Goal: Navigation & Orientation: Find specific page/section

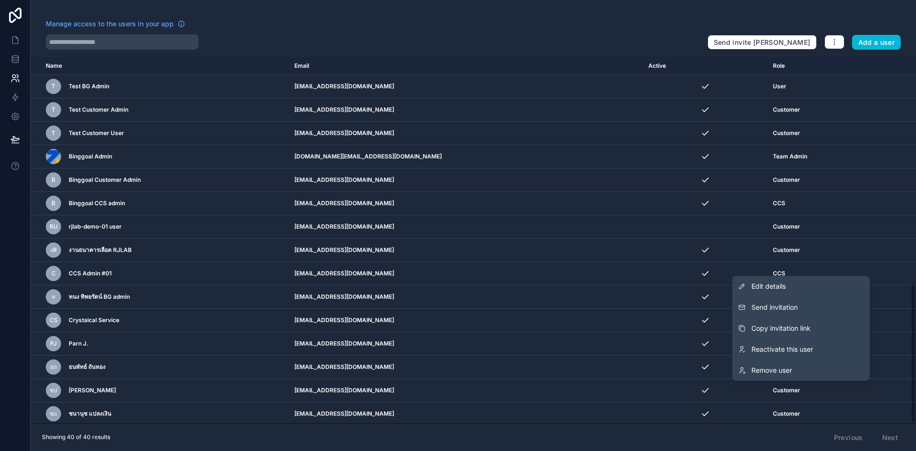
click at [778, 369] on span "Remove user" at bounding box center [771, 370] width 41 height 10
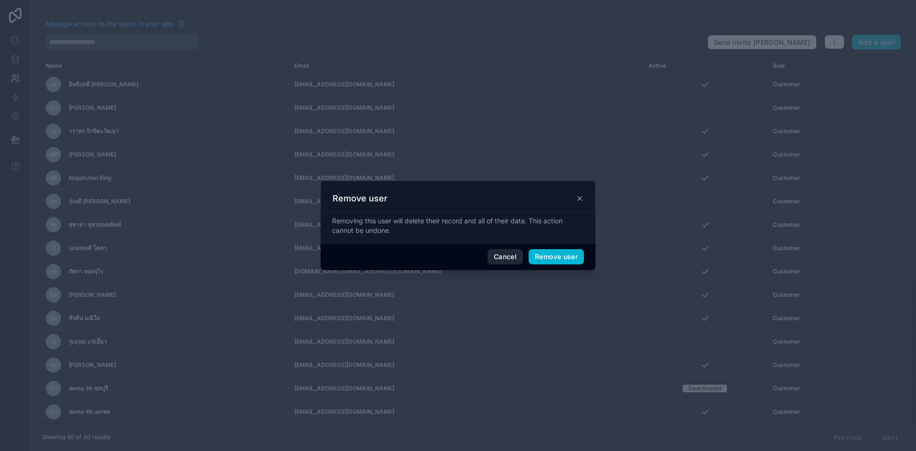
click at [494, 259] on button "Cancel" at bounding box center [504, 256] width 35 height 15
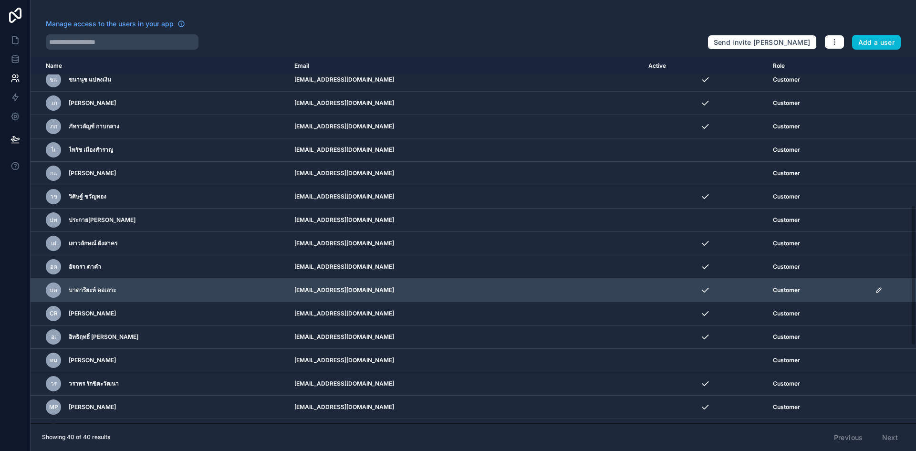
scroll to position [586, 0]
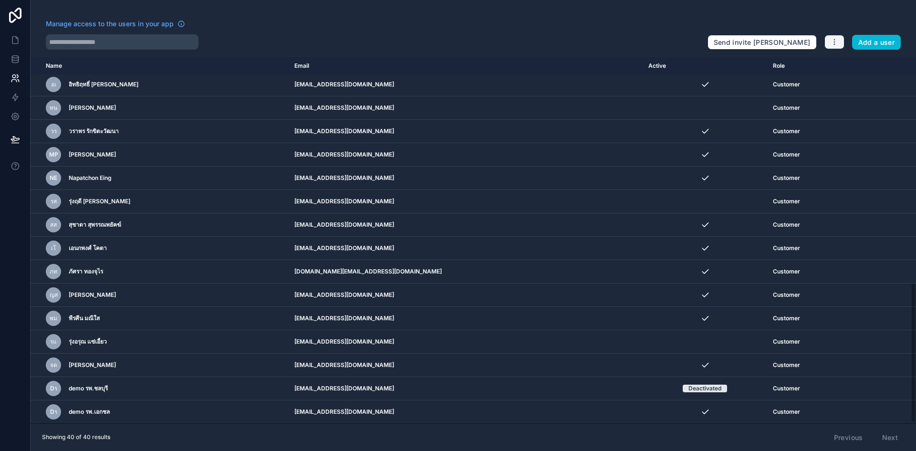
click at [840, 42] on button "button" at bounding box center [834, 42] width 20 height 14
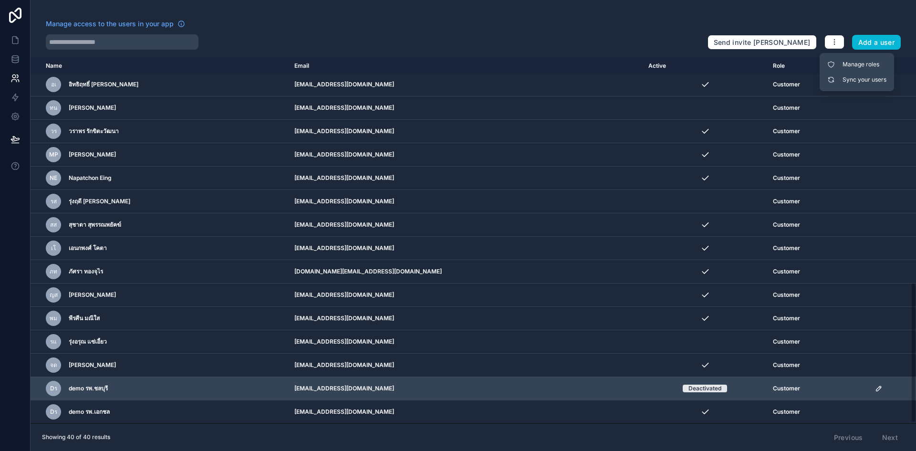
click at [533, 383] on td "khaothing_05@hotmail.com" at bounding box center [466, 388] width 354 height 23
click at [875, 387] on icon "scrollable content" at bounding box center [879, 388] width 8 height 8
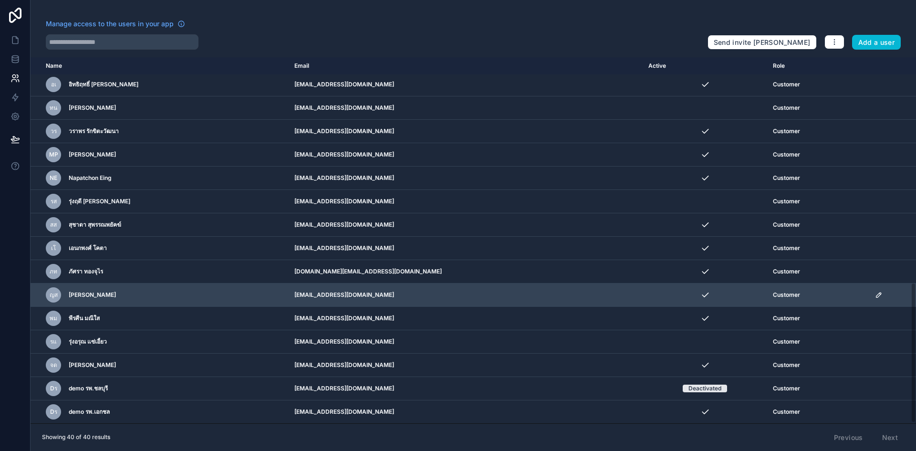
click at [905, 288] on td "scrollable content" at bounding box center [892, 294] width 47 height 23
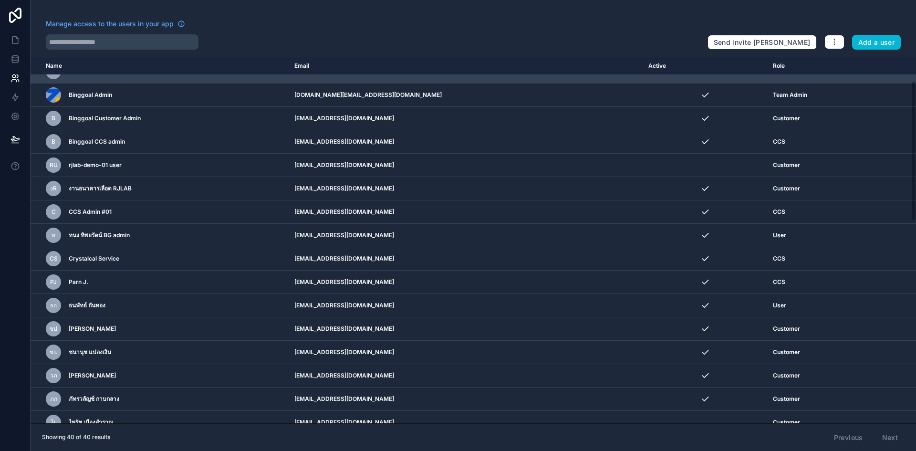
scroll to position [0, 0]
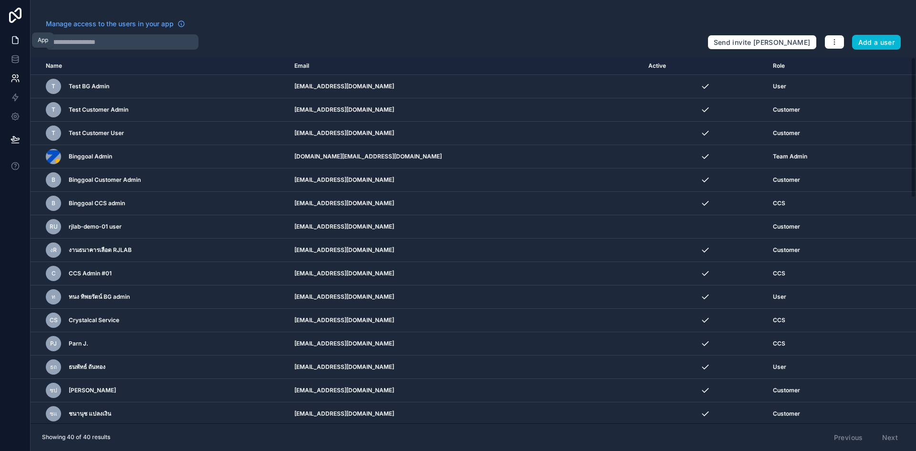
click at [19, 42] on icon at bounding box center [15, 40] width 10 height 10
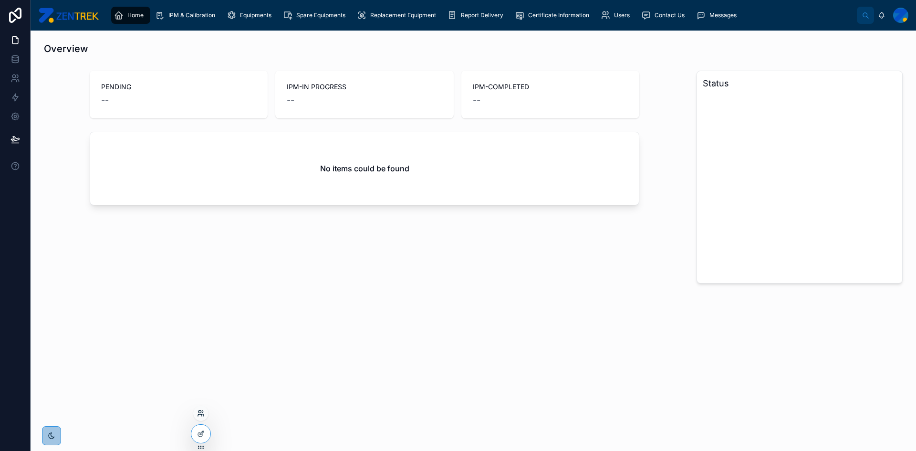
click at [200, 413] on icon at bounding box center [199, 411] width 2 height 2
click at [295, 238] on input "text" at bounding box center [371, 237] width 176 height 15
type input "*"
type input "******"
click at [202, 417] on div at bounding box center [200, 412] width 15 height 15
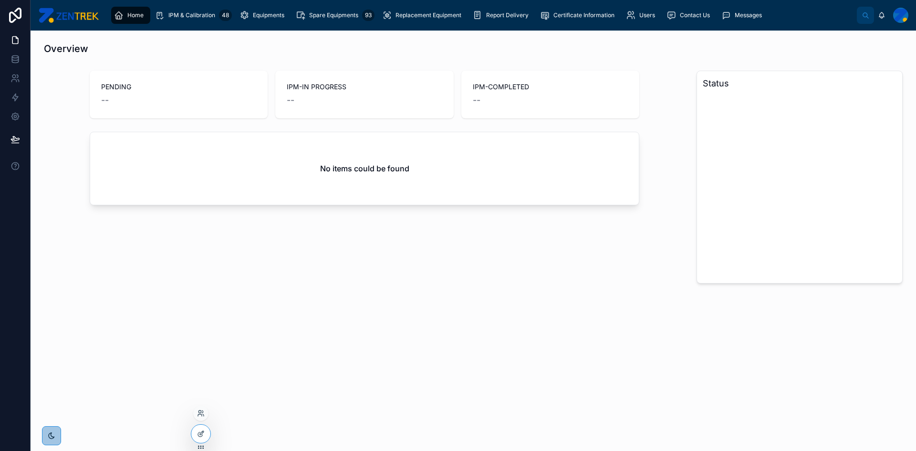
click at [205, 410] on div at bounding box center [200, 412] width 15 height 15
click at [195, 413] on div at bounding box center [200, 412] width 15 height 15
click at [198, 412] on icon at bounding box center [199, 411] width 2 height 2
click at [309, 234] on input "text" at bounding box center [371, 237] width 176 height 15
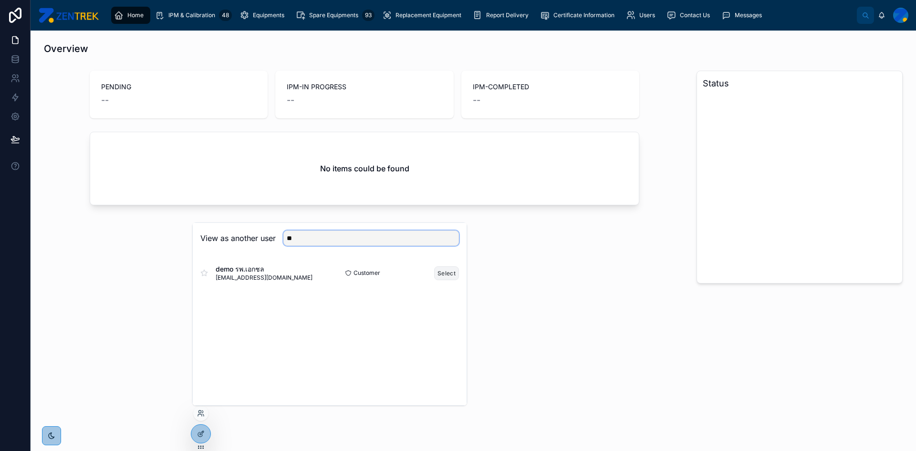
type input "**"
click at [451, 274] on button "Select" at bounding box center [446, 273] width 25 height 14
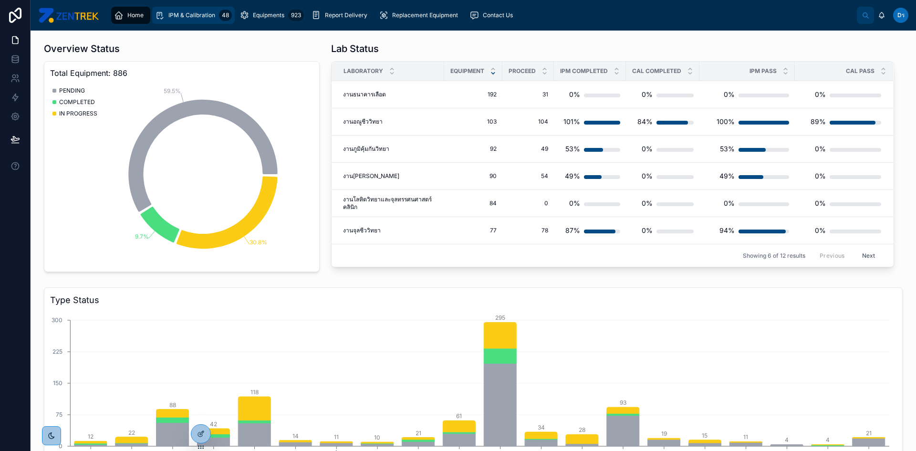
click at [194, 21] on div "IPM & Calibration 48" at bounding box center [193, 15] width 77 height 15
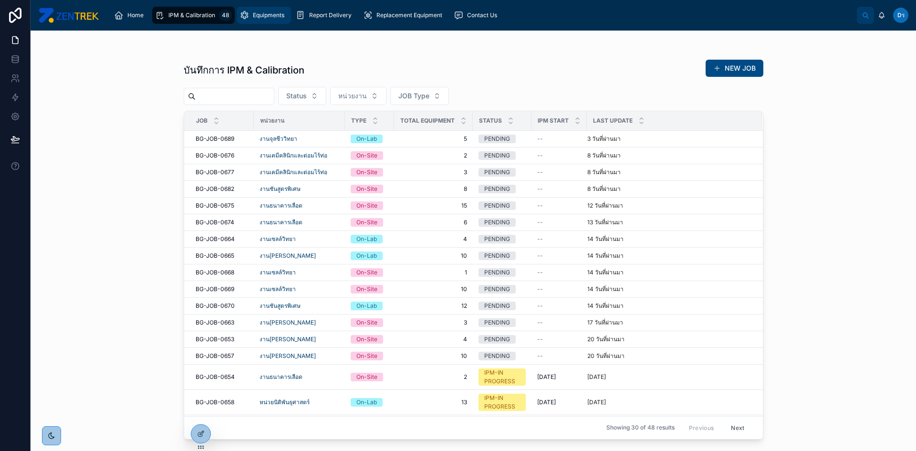
click at [254, 12] on span "Equipments" at bounding box center [268, 15] width 31 height 8
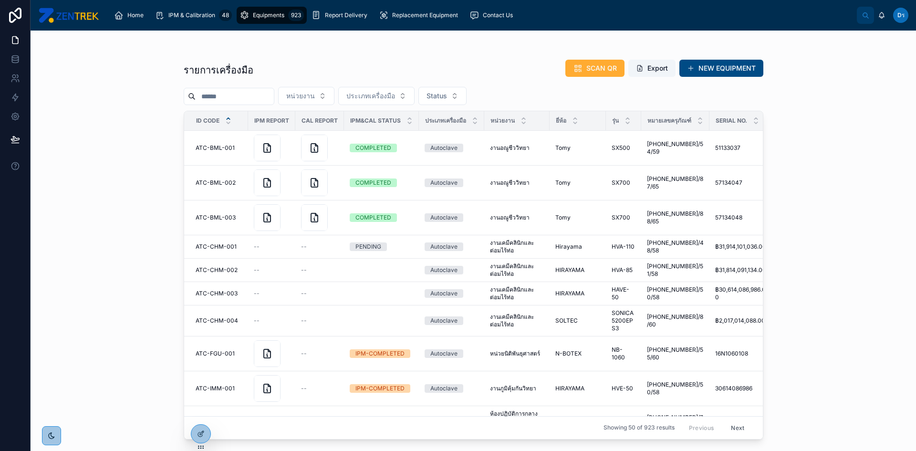
click at [331, 28] on div "Home IPM & Calibration 48 Equipments 923 Report Delivery Replacement Equipment …" at bounding box center [473, 15] width 885 height 31
click at [339, 10] on div "Report Delivery" at bounding box center [341, 15] width 60 height 15
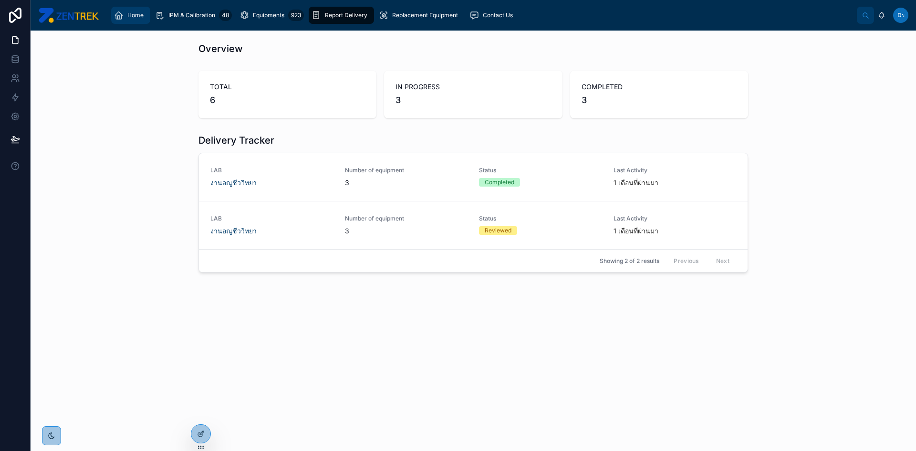
click at [143, 18] on span "Home" at bounding box center [135, 15] width 16 height 8
